Goal: Task Accomplishment & Management: Manage account settings

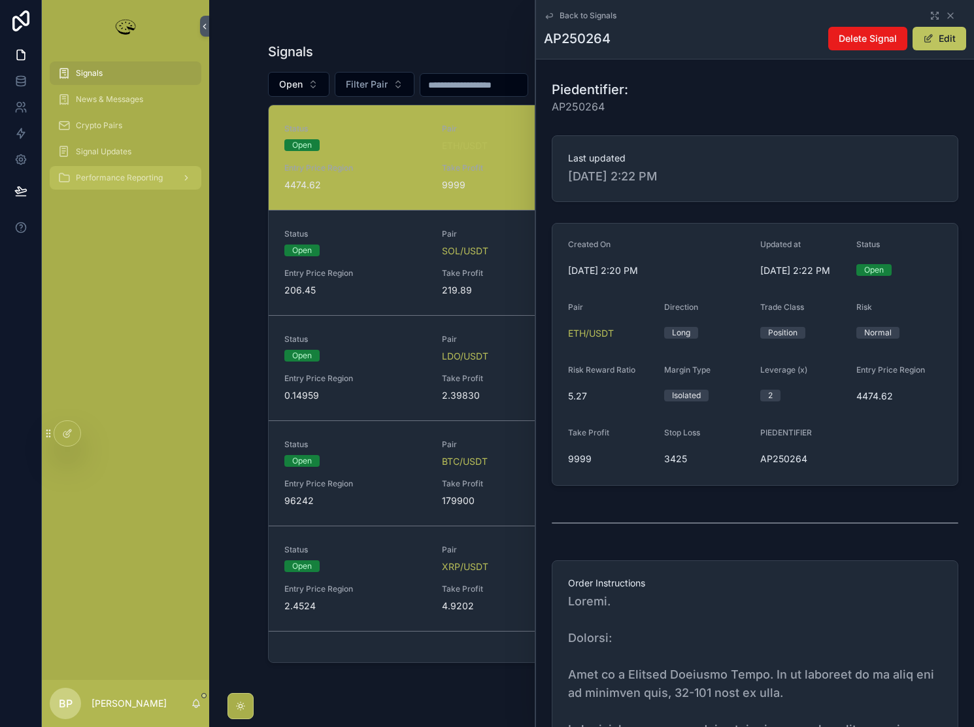
drag, startPoint x: 1234, startPoint y: 6, endPoint x: 103, endPoint y: 178, distance: 1143.5
click at [103, 178] on span "Performance Reporting" at bounding box center [119, 178] width 87 height 10
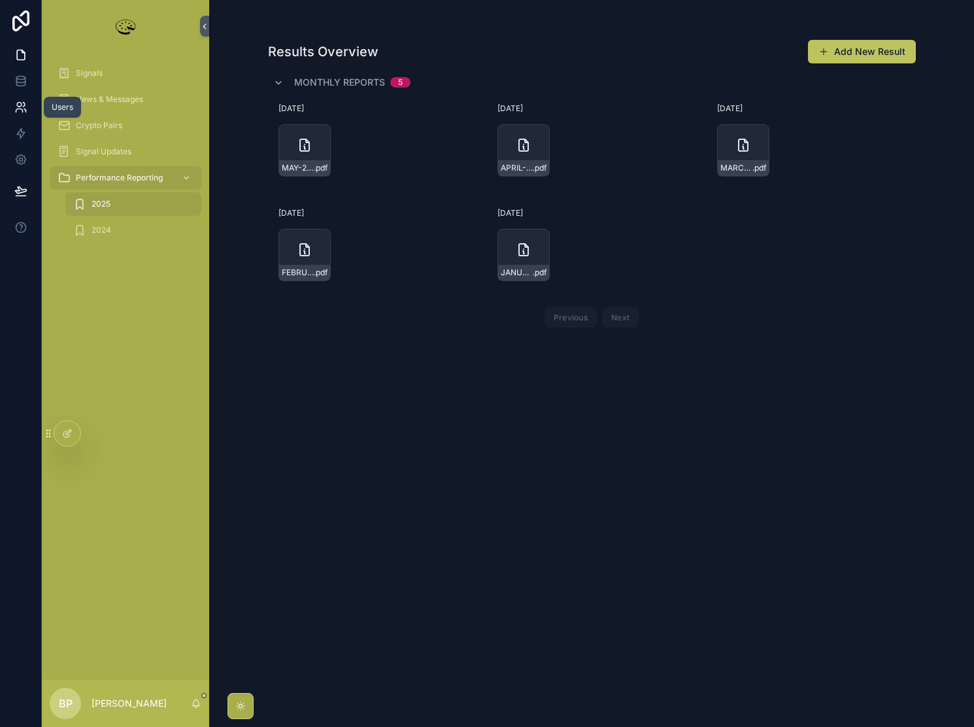
click at [23, 105] on icon at bounding box center [20, 107] width 13 height 13
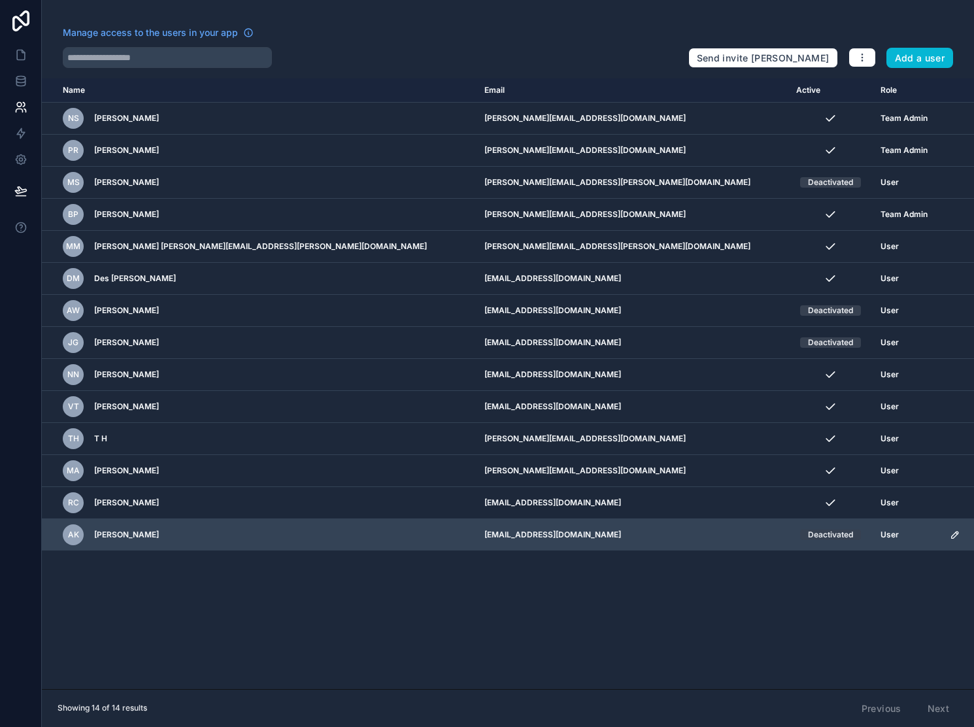
click at [949, 533] on icon "scrollable content" at bounding box center [954, 534] width 10 height 10
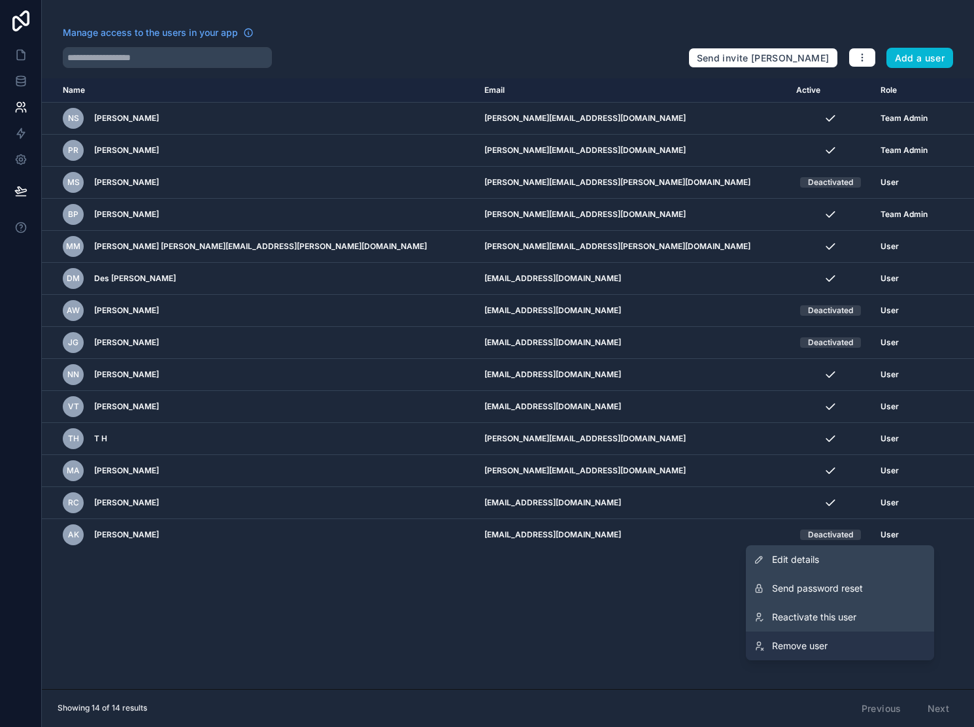
click at [810, 640] on span "Remove user" at bounding box center [800, 645] width 56 height 13
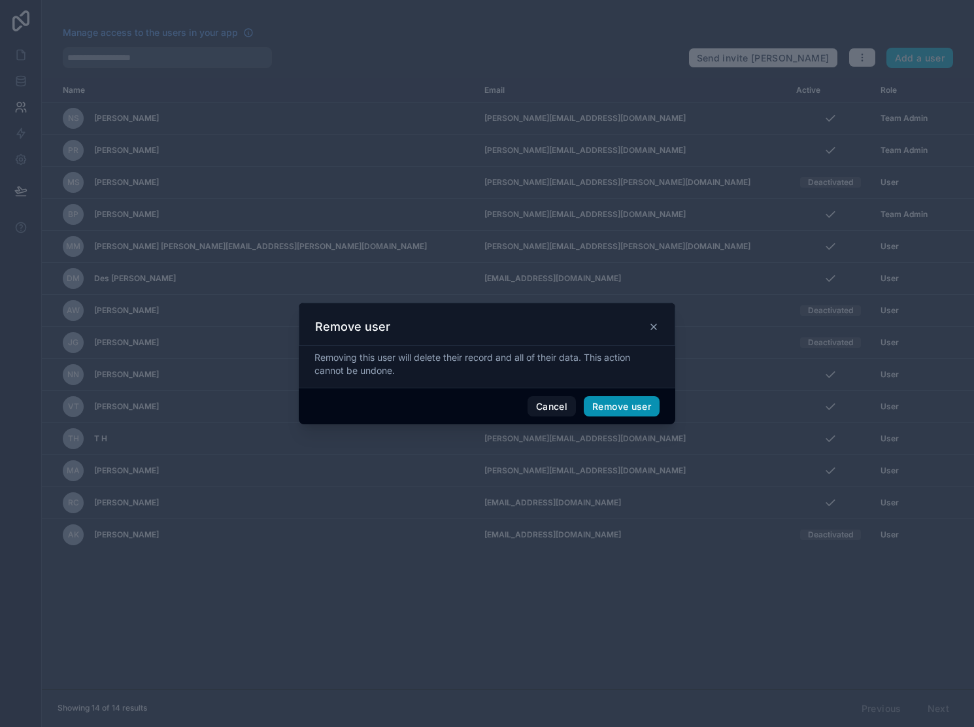
click at [616, 411] on button "Remove user" at bounding box center [622, 406] width 76 height 21
